Goal: Communication & Community: Answer question/provide support

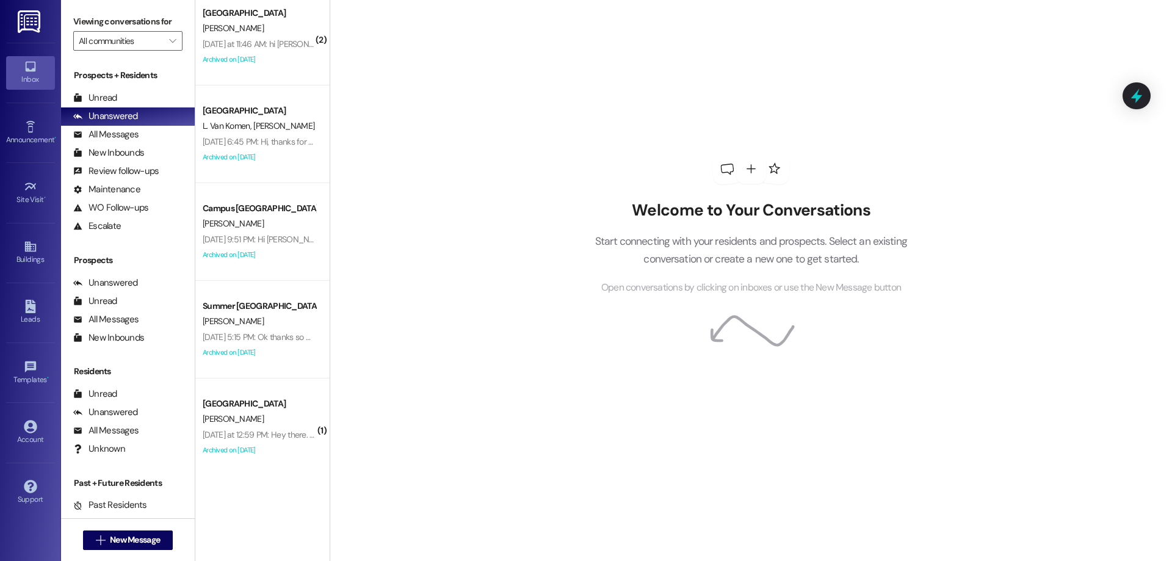
scroll to position [366, 0]
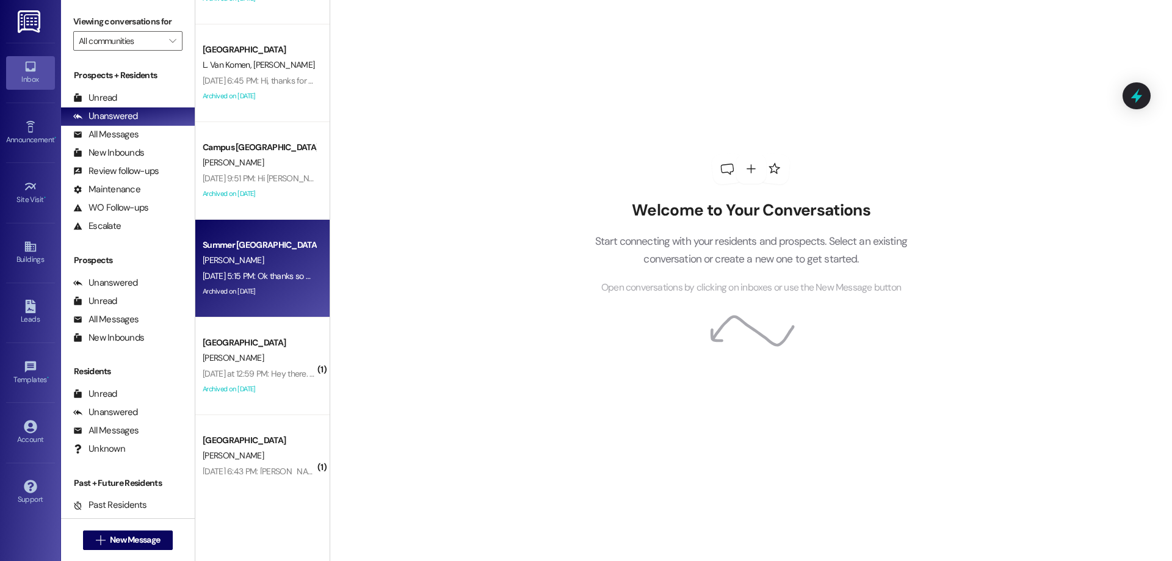
click at [271, 292] on div "Archived on [DATE]" at bounding box center [258, 291] width 115 height 15
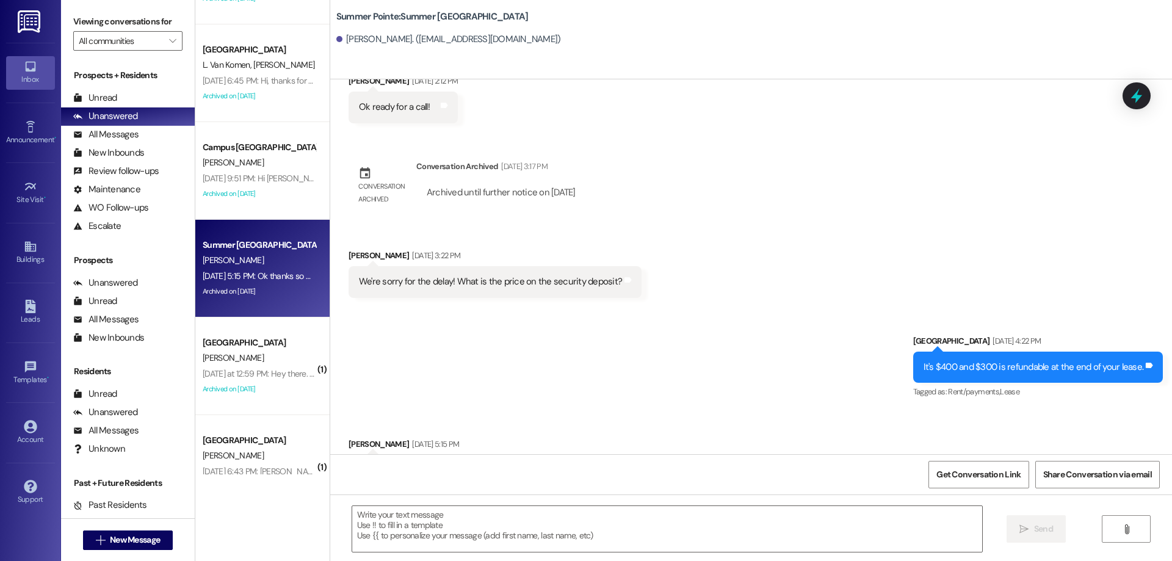
scroll to position [3365, 0]
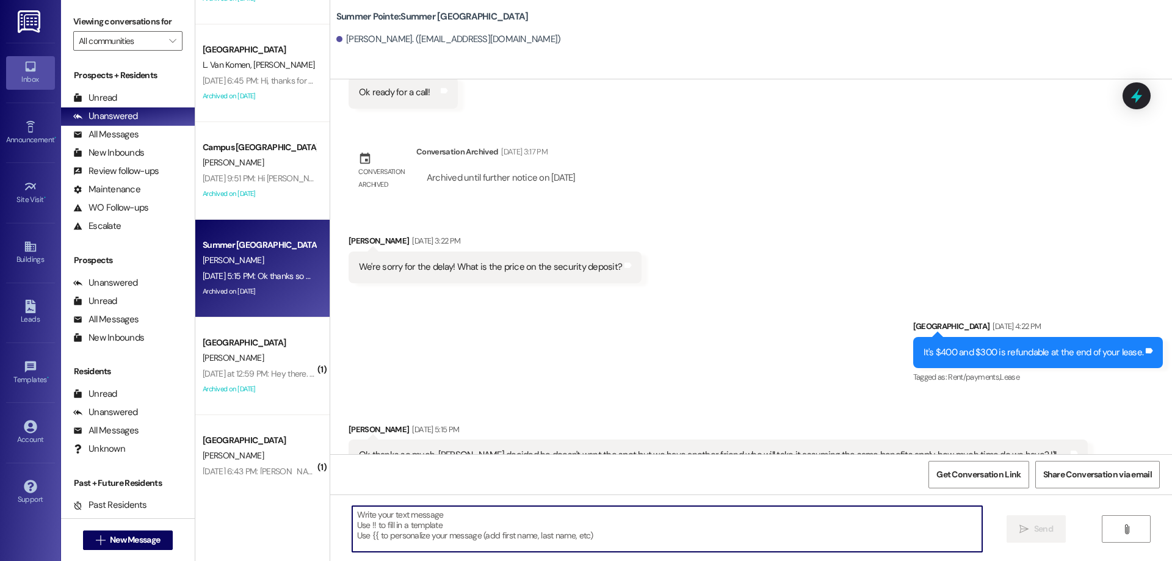
click at [485, 530] on textarea at bounding box center [667, 529] width 630 height 46
click at [466, 513] on textarea at bounding box center [667, 529] width 630 height 46
click at [468, 517] on textarea at bounding box center [667, 529] width 630 height 46
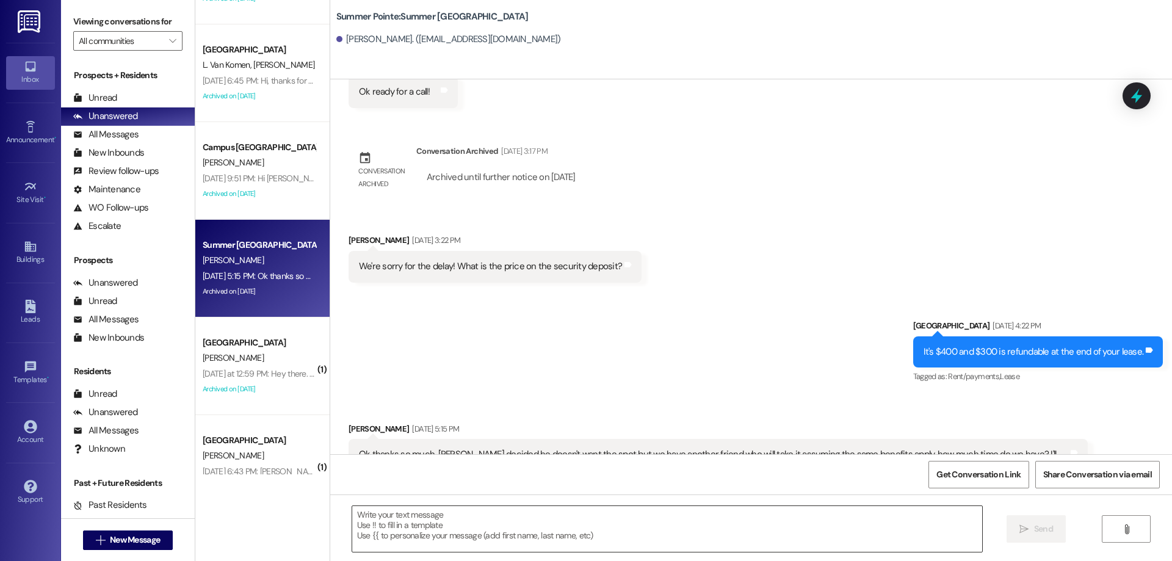
click at [387, 542] on textarea at bounding box center [667, 529] width 630 height 46
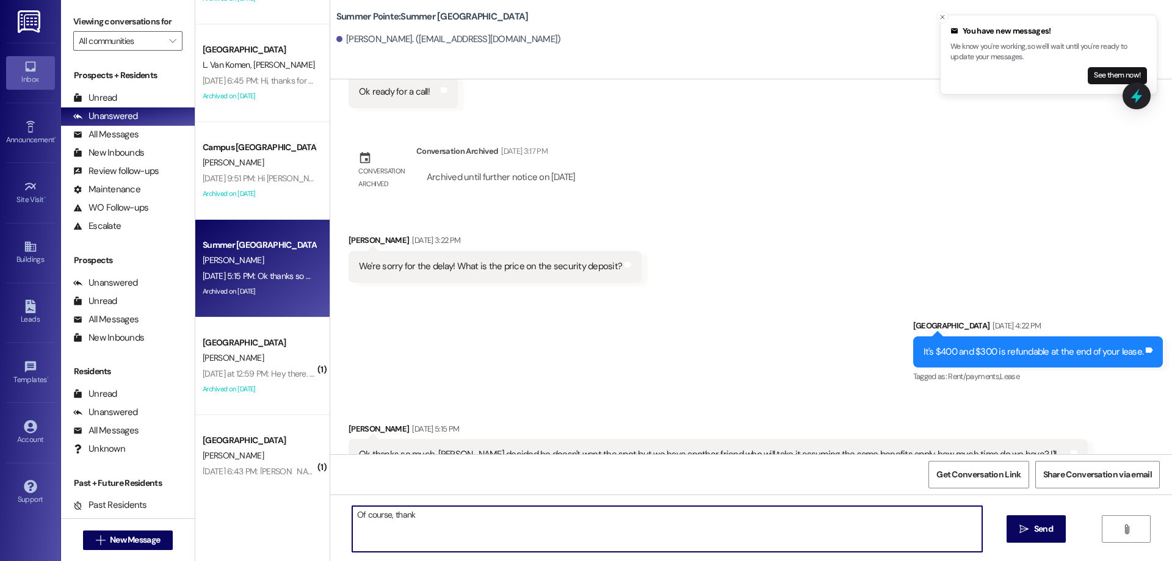
type textarea "Of course, thank"
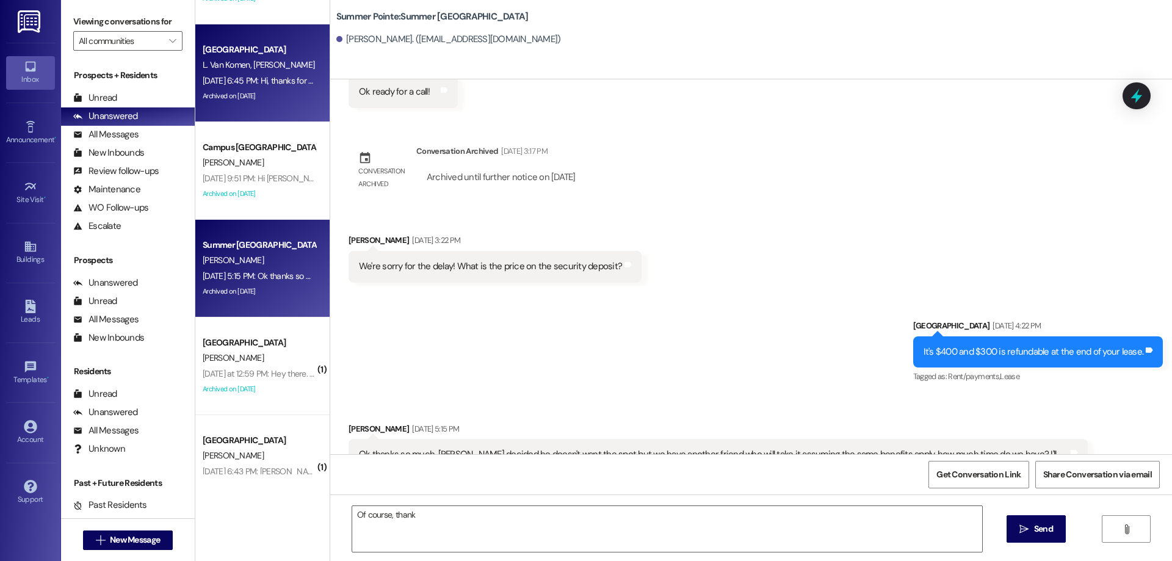
click at [255, 103] on div "Archived on [DATE]" at bounding box center [258, 95] width 115 height 15
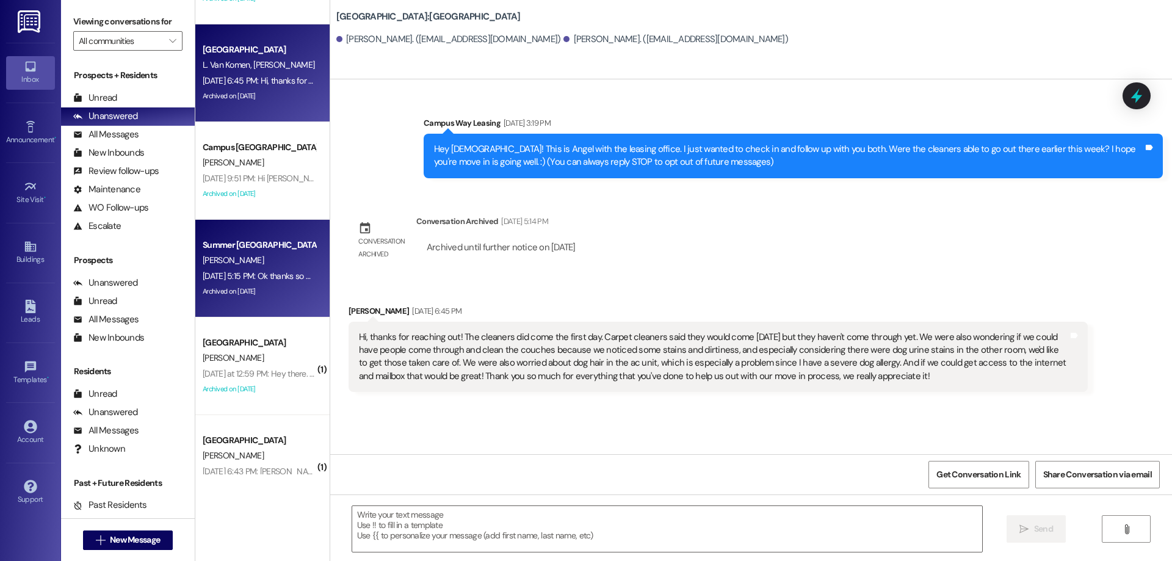
click at [289, 259] on div "[PERSON_NAME]" at bounding box center [258, 260] width 115 height 15
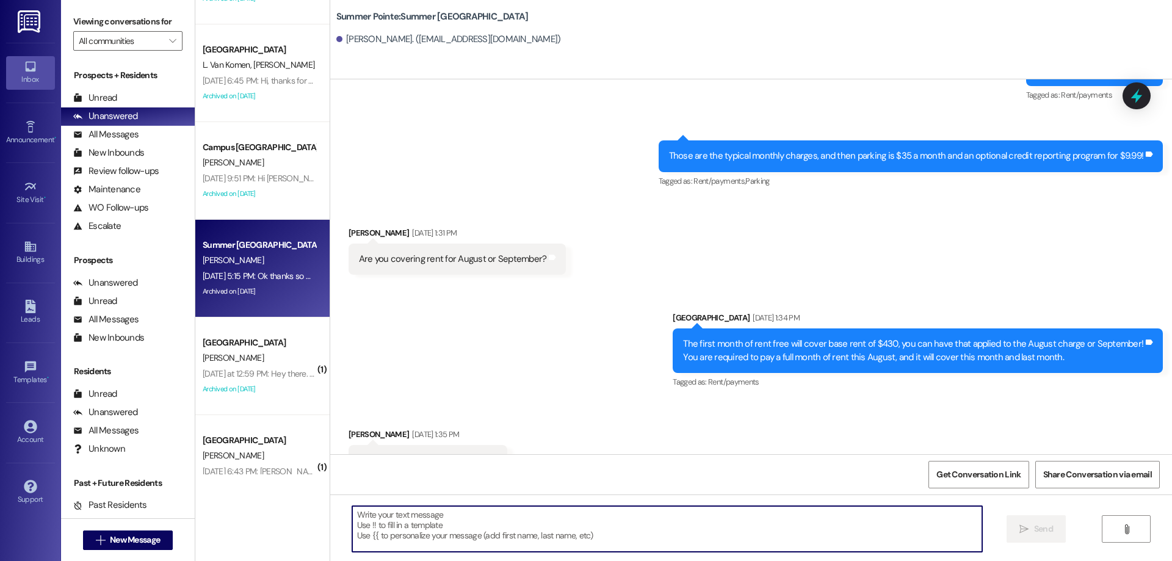
click at [596, 522] on textarea at bounding box center [667, 529] width 630 height 46
